Goal: Check status: Check status

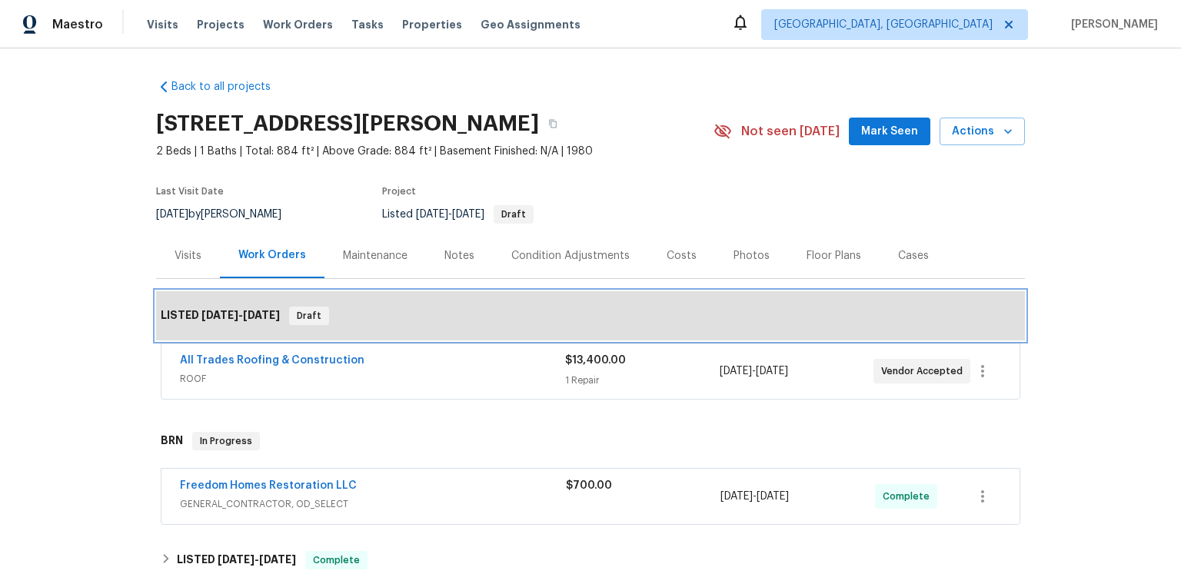
click at [545, 341] on div "LISTED 8/21/25 - 9/29/25 Draft" at bounding box center [590, 315] width 869 height 49
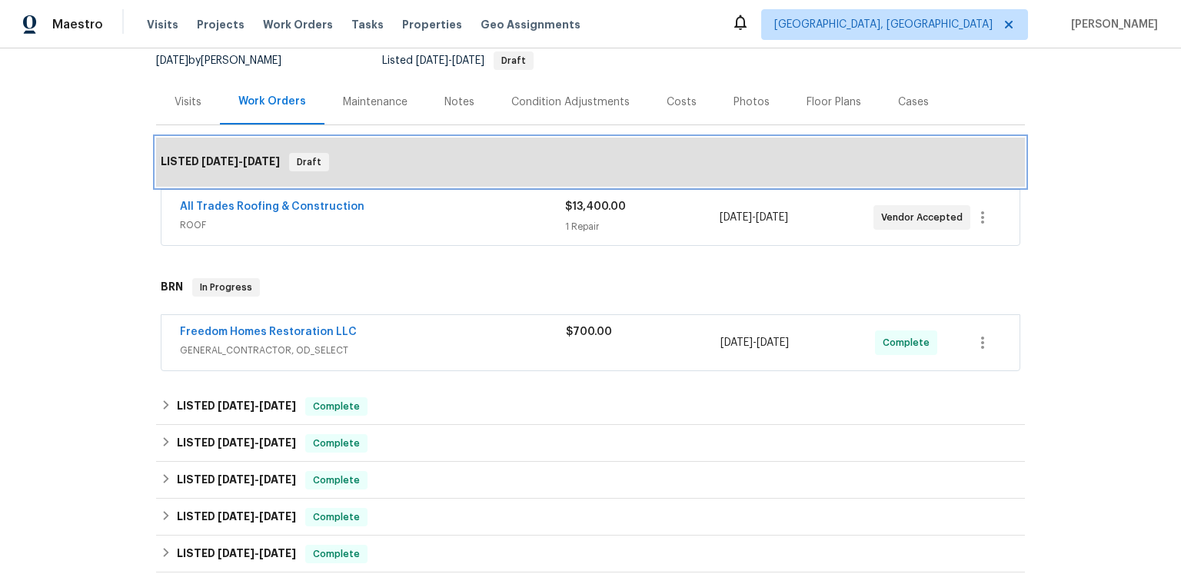
scroll to position [162, 0]
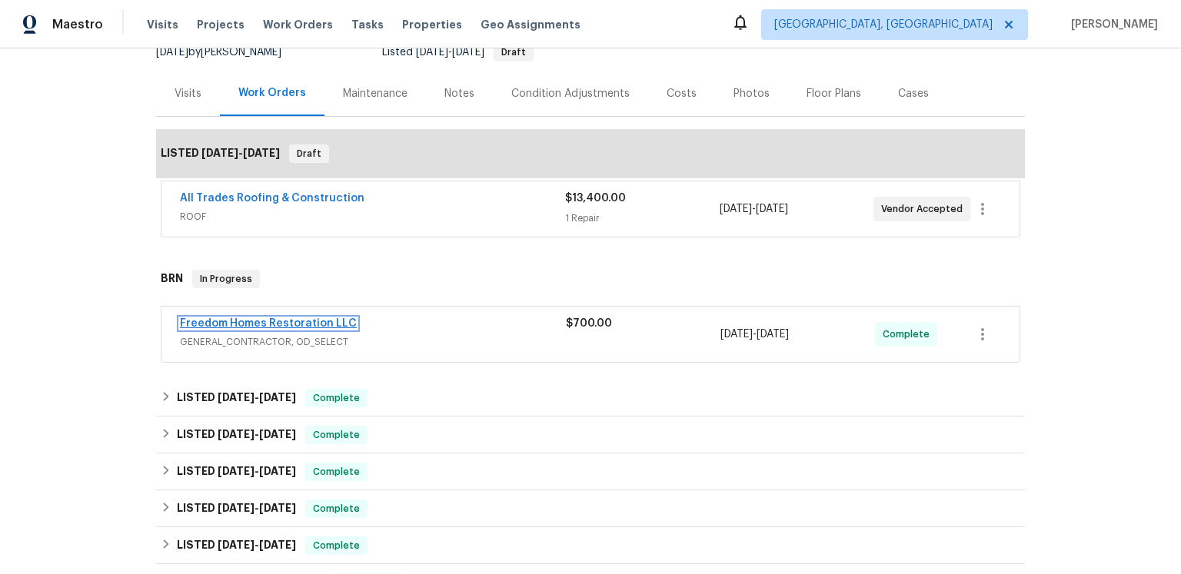
click at [357, 329] on link "Freedom Homes Restoration LLC" at bounding box center [268, 323] width 177 height 11
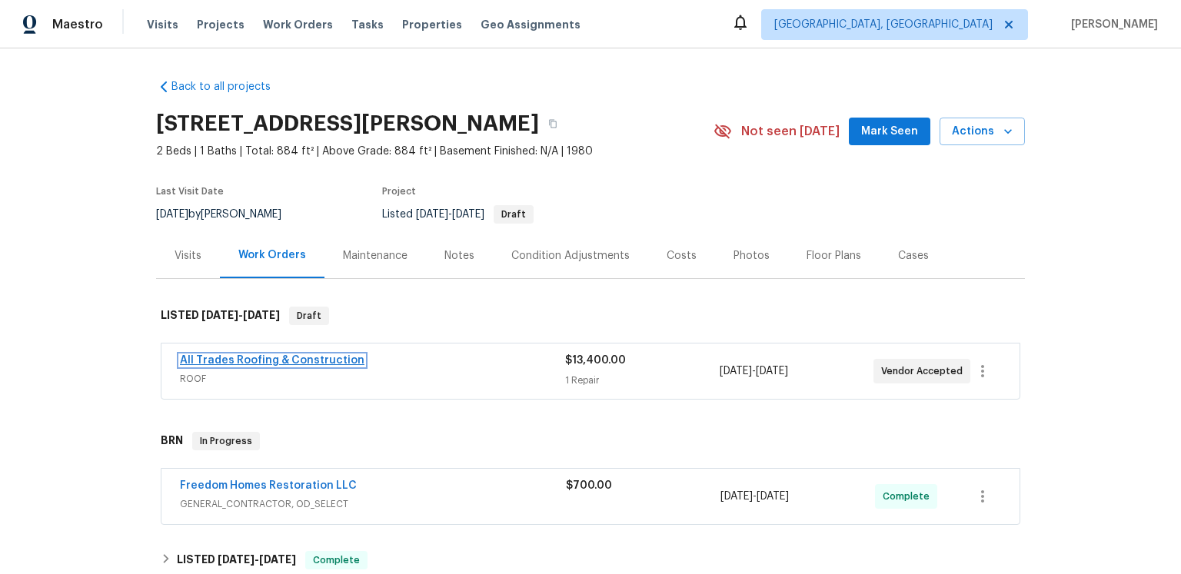
click at [355, 366] on link "All Trades Roofing & Construction" at bounding box center [272, 360] width 185 height 11
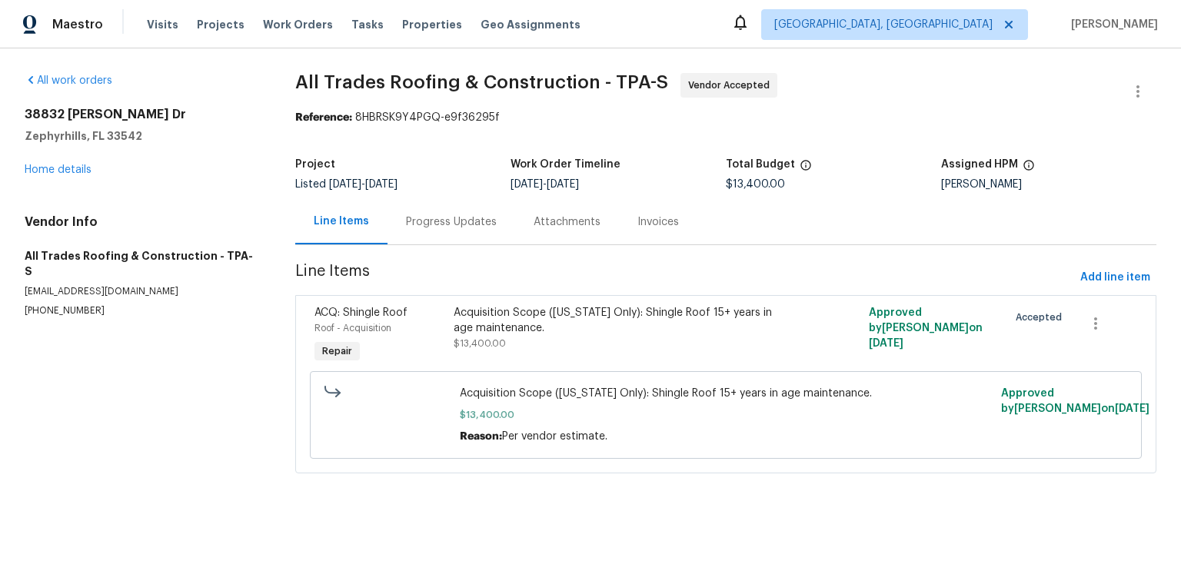
click at [445, 240] on div "Progress Updates" at bounding box center [452, 221] width 128 height 45
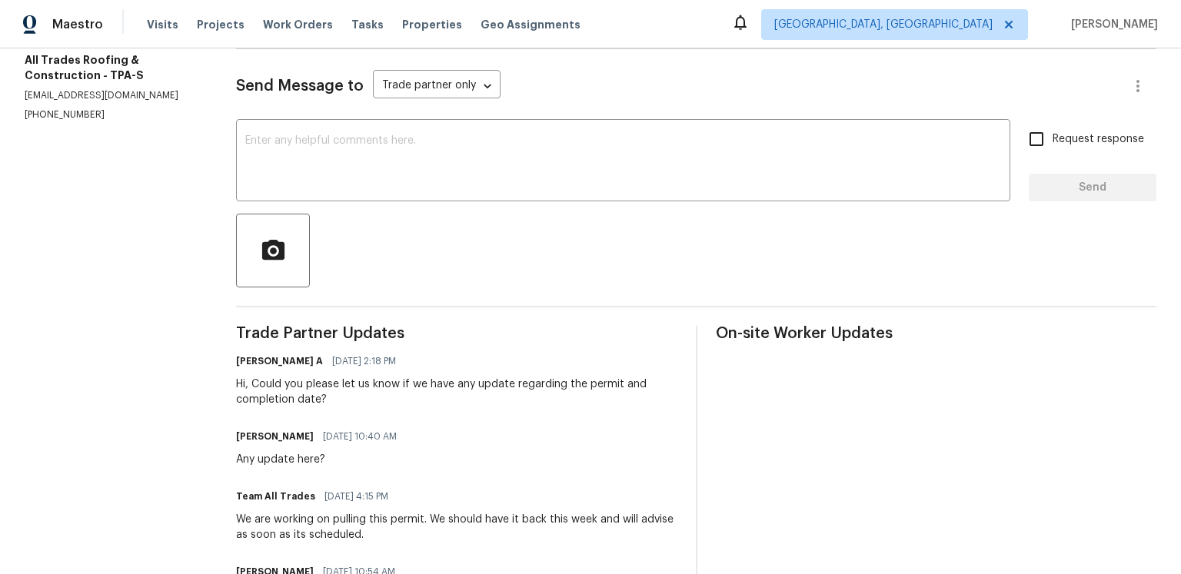
scroll to position [296, 0]
